Goal: Task Accomplishment & Management: Use online tool/utility

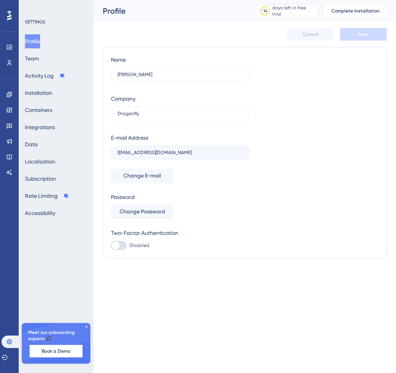
click at [290, 0] on html "Performance Users Engagement Widgets Feedback Product Updates Knowledge Base AI…" at bounding box center [198, 0] width 396 height 0
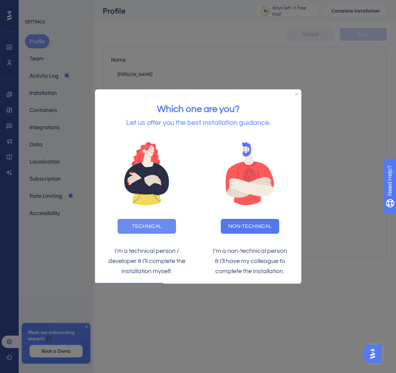
click at [163, 232] on button "TECHNICAL" at bounding box center [146, 225] width 58 height 15
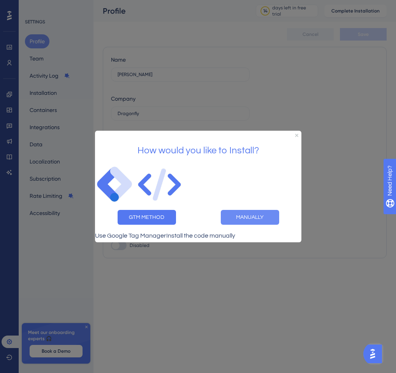
click at [255, 217] on button "MANUALLY" at bounding box center [250, 217] width 58 height 15
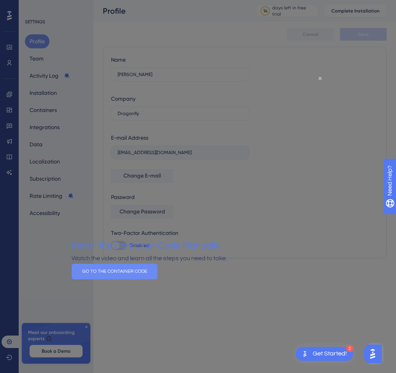
click at [157, 279] on button "GO TO THE CONTAINER CODE" at bounding box center [114, 271] width 86 height 16
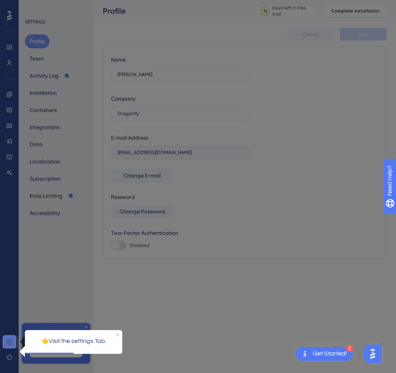
click at [12, 340] on icon at bounding box center [9, 341] width 6 height 6
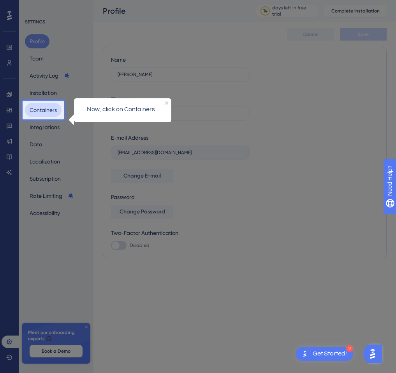
click at [49, 111] on button "Containers" at bounding box center [43, 110] width 37 height 14
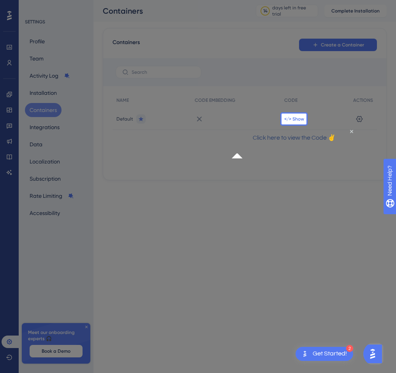
click at [293, 117] on span "</> Show" at bounding box center [295, 119] width 20 height 6
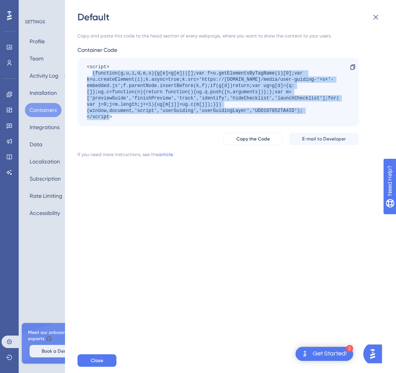
drag, startPoint x: 93, startPoint y: 72, endPoint x: 307, endPoint y: 110, distance: 217.6
click at [307, 110] on div "<script> (function(g,u,i,d,e,s){g[e]=g[e]||[];var f=u.getElementsByTagName(i)[0…" at bounding box center [214, 92] width 255 height 56
copy div "(function(g,u,i,d,e,s){g[e]=g[e]||[];var f=u.getElementsByTagName(i)[0];var k=u…"
click at [375, 20] on icon at bounding box center [375, 16] width 9 height 9
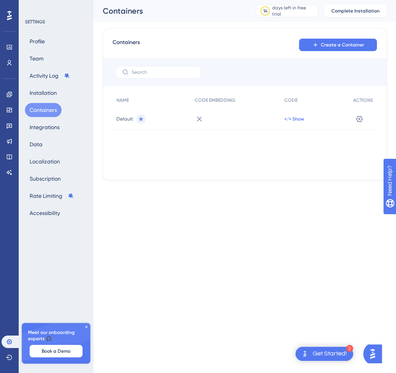
click at [294, 119] on span "</> Show" at bounding box center [295, 119] width 20 height 6
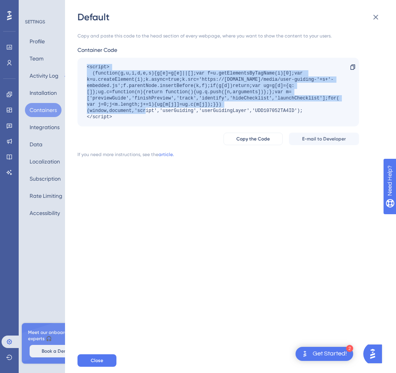
drag, startPoint x: 120, startPoint y: 113, endPoint x: 86, endPoint y: 69, distance: 56.2
click at [86, 68] on div "<script> (function(g,u,i,d,e,s){g[e]=g[e]||[];var f=u.getElementsByTagName(i)[0…" at bounding box center [219, 92] width 282 height 69
drag, startPoint x: 114, startPoint y: 119, endPoint x: 84, endPoint y: 69, distance: 57.9
click at [84, 69] on div "<script> (function(g,u,i,d,e,s){g[e]=g[e]||[];var f=u.getElementsByTagName(i)[0…" at bounding box center [219, 92] width 282 height 69
click at [373, 21] on icon at bounding box center [375, 16] width 9 height 9
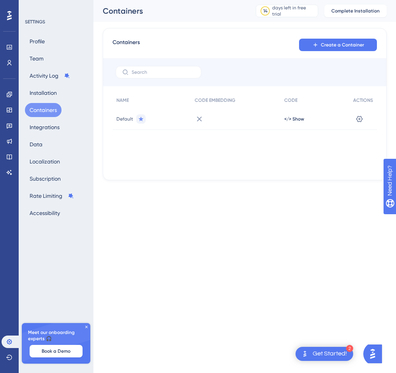
click at [258, 0] on html "2 Get Started! Performance Users Engagement Widgets Feedback Product Updates Kn…" at bounding box center [198, 0] width 396 height 0
